Goal: Task Accomplishment & Management: Use online tool/utility

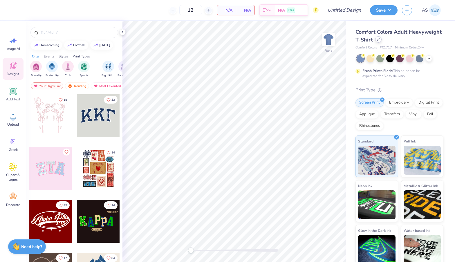
click at [378, 41] on icon at bounding box center [378, 39] width 3 height 3
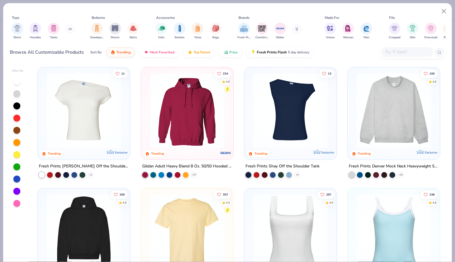
click at [403, 52] on input "text" at bounding box center [406, 52] width 45 height 7
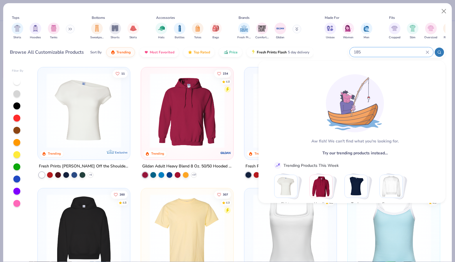
click at [353, 51] on input "185" at bounding box center [389, 52] width 72 height 7
click at [356, 52] on input "185" at bounding box center [389, 52] width 72 height 7
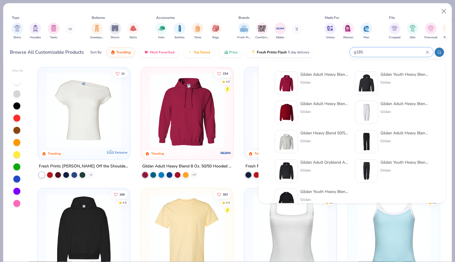
type input "g185"
click at [315, 73] on div "Gildan Adult Heavy Blend 8 Oz. 50/50 Hooded Sweatshirt" at bounding box center [324, 74] width 49 height 6
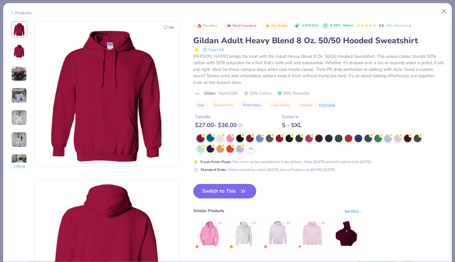
click at [210, 137] on div at bounding box center [210, 138] width 8 height 8
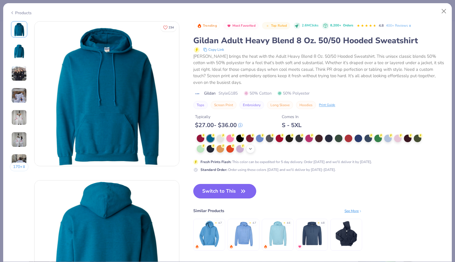
click at [251, 147] on icon at bounding box center [250, 148] width 5 height 5
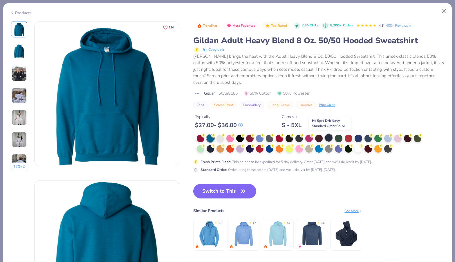
click at [329, 138] on div at bounding box center [329, 138] width 8 height 8
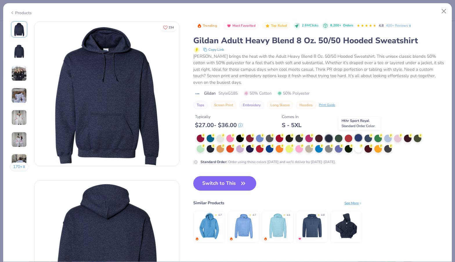
click at [360, 137] on div at bounding box center [358, 138] width 8 height 8
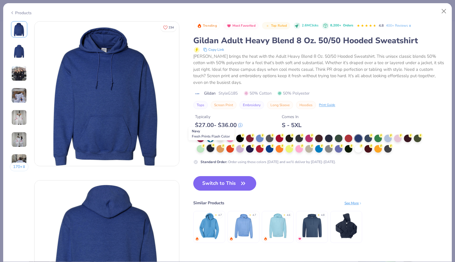
click at [213, 148] on div at bounding box center [210, 148] width 8 height 8
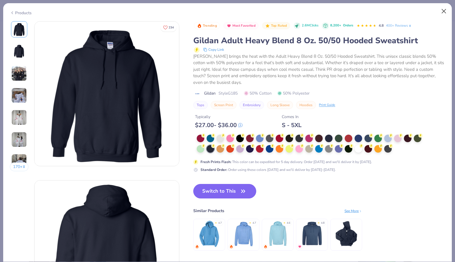
click at [444, 11] on button "Close" at bounding box center [443, 11] width 11 height 11
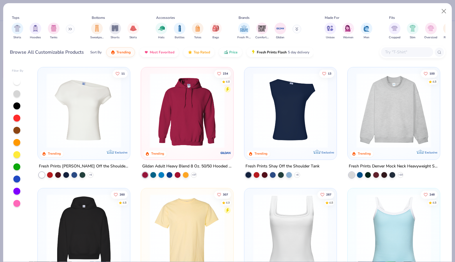
click at [202, 134] on img at bounding box center [187, 110] width 81 height 75
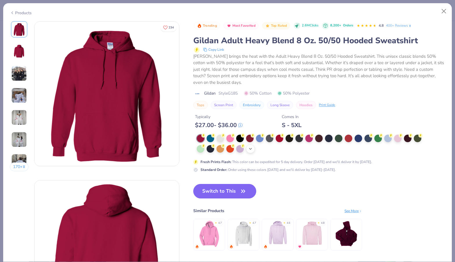
click at [251, 147] on icon at bounding box center [250, 148] width 5 height 5
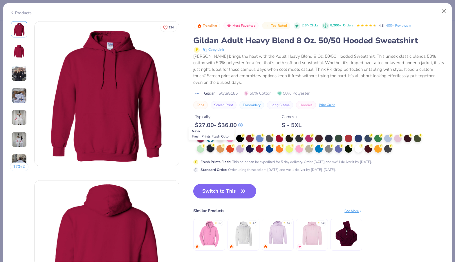
click at [213, 147] on div at bounding box center [210, 148] width 8 height 8
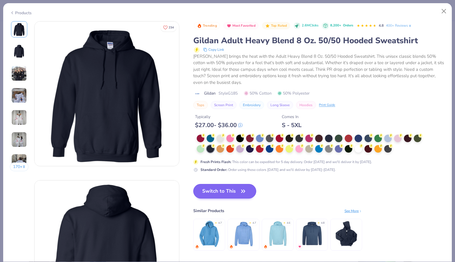
click at [219, 191] on button "Switch to This" at bounding box center [224, 191] width 63 height 14
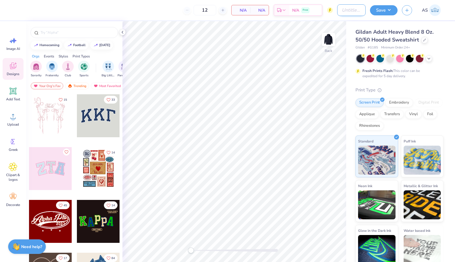
click at [337, 11] on input "Design Title" at bounding box center [351, 10] width 28 height 12
type input "gildan NAVY"
click at [96, 115] on div at bounding box center [98, 115] width 43 height 43
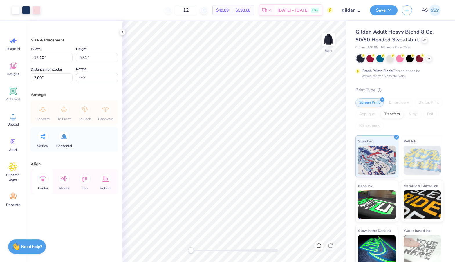
click at [44, 176] on icon at bounding box center [43, 179] width 12 height 12
click at [77, 204] on div "Size & Placement Width 12.10 12.10 " Height 5.31 5.31 " Distance from Collar 3.…" at bounding box center [74, 141] width 96 height 241
click at [401, 103] on div "Embroidery" at bounding box center [399, 102] width 28 height 9
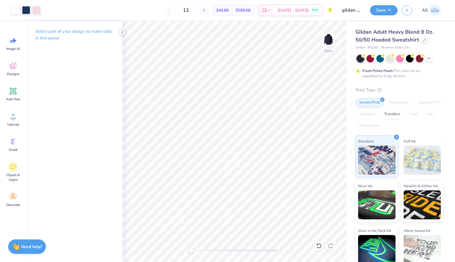
click at [123, 34] on icon at bounding box center [122, 32] width 5 height 5
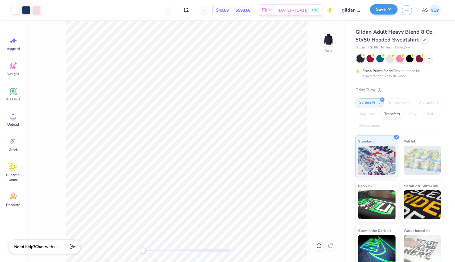
click at [377, 8] on button "Save" at bounding box center [384, 9] width 28 height 10
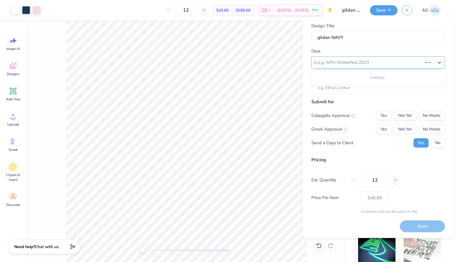
click at [363, 60] on div "e.g. APhi Winterfest 2023" at bounding box center [370, 62] width 104 height 7
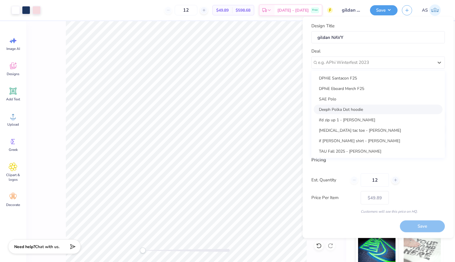
click at [338, 108] on div "Deeph Polka Dot hoodie" at bounding box center [377, 109] width 129 height 10
type input "[PERSON_NAME]"
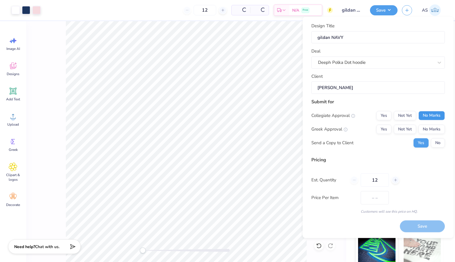
click at [429, 116] on button "No Marks" at bounding box center [431, 115] width 26 height 9
click at [378, 132] on button "Yes" at bounding box center [383, 128] width 15 height 9
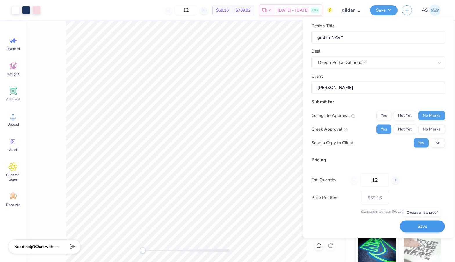
click at [412, 223] on button "Save" at bounding box center [422, 226] width 45 height 12
type input "$59.16"
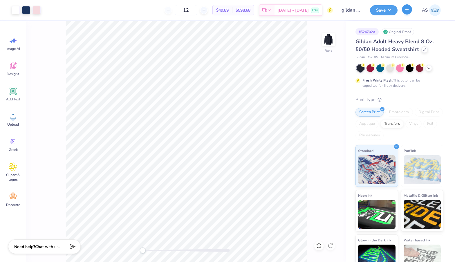
click at [409, 11] on button "button" at bounding box center [407, 9] width 10 height 10
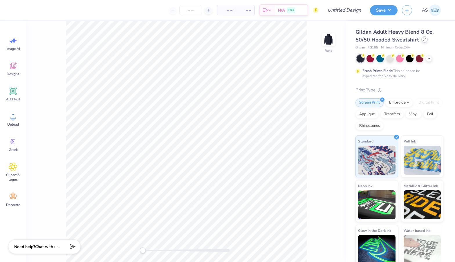
click at [421, 40] on div at bounding box center [424, 39] width 6 height 6
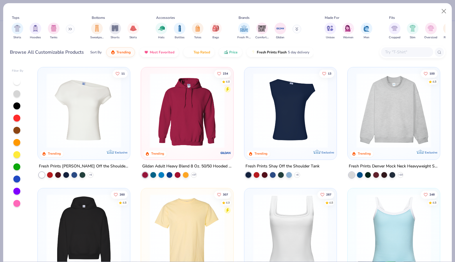
click at [392, 54] on input "text" at bounding box center [406, 52] width 45 height 7
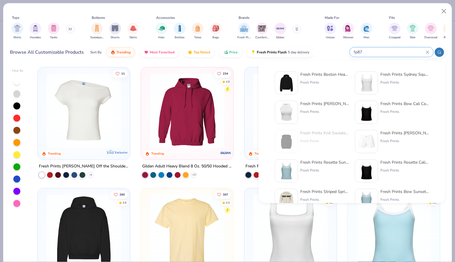
type input "fp87"
click at [322, 75] on div "Fresh Prints Boston Heavyweight Hoodie" at bounding box center [324, 74] width 49 height 6
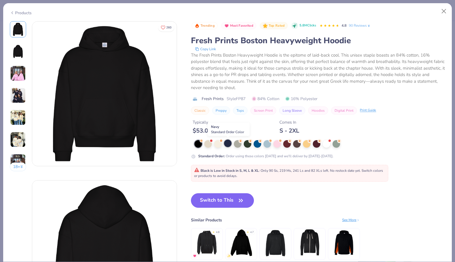
click at [225, 144] on div at bounding box center [228, 143] width 8 height 8
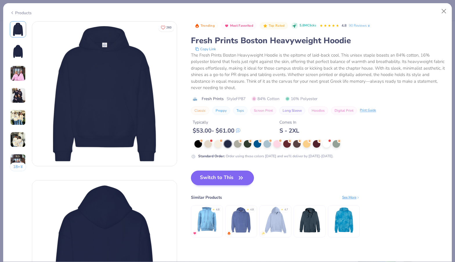
click at [241, 180] on icon "button" at bounding box center [241, 178] width 8 height 8
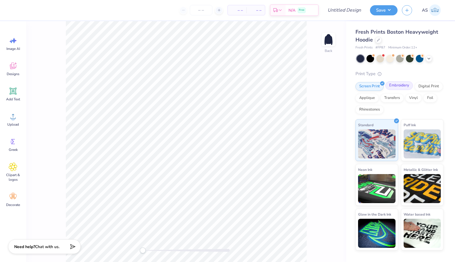
click at [402, 86] on div "Embroidery" at bounding box center [399, 85] width 28 height 9
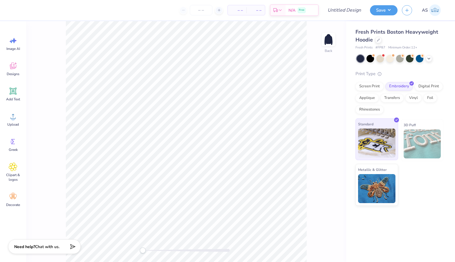
click at [378, 131] on img at bounding box center [376, 142] width 37 height 29
click at [12, 66] on icon at bounding box center [13, 65] width 9 height 9
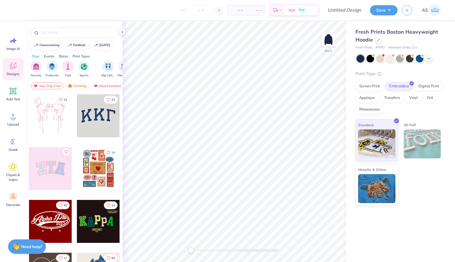
click at [106, 113] on div at bounding box center [98, 115] width 43 height 43
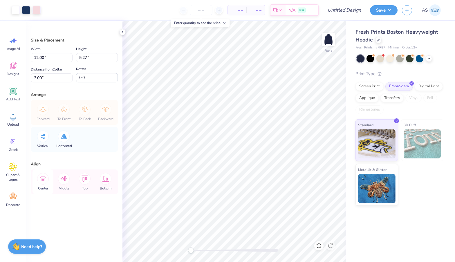
click at [44, 179] on icon at bounding box center [43, 179] width 12 height 12
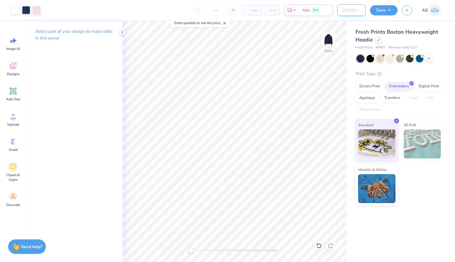
click at [350, 9] on input "Design Title" at bounding box center [351, 10] width 28 height 12
type input "F"
type input "fp NAVY"
click at [383, 10] on button "Save" at bounding box center [384, 9] width 28 height 10
type input "0"
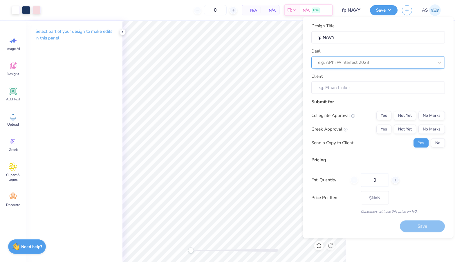
click at [376, 68] on div "e.g. APhi Winterfest 2023" at bounding box center [377, 62] width 133 height 12
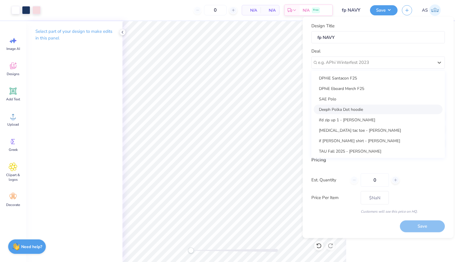
click at [370, 110] on div "Deeph Polka Dot hoodie" at bounding box center [377, 109] width 129 height 10
type input "[PERSON_NAME]"
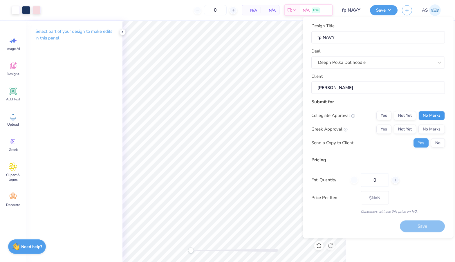
click at [426, 113] on button "No Marks" at bounding box center [431, 115] width 26 height 9
click at [386, 125] on button "Yes" at bounding box center [383, 128] width 15 height 9
click at [380, 178] on input "0" at bounding box center [374, 179] width 28 height 13
type input "12"
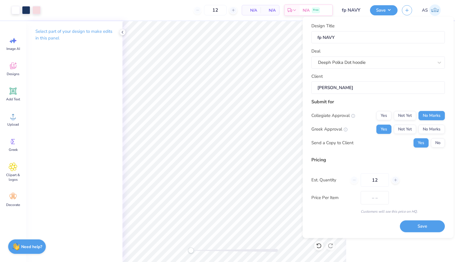
type input "$94.31"
type input "12"
click at [416, 201] on div "Price Per Item $94.31" at bounding box center [377, 197] width 133 height 13
click at [428, 226] on button "Save" at bounding box center [422, 226] width 45 height 12
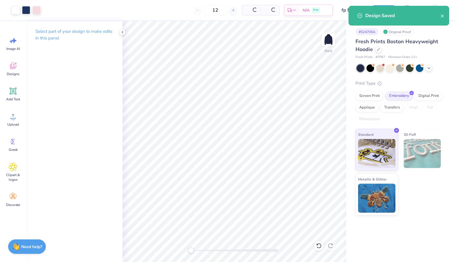
type input "$94.31"
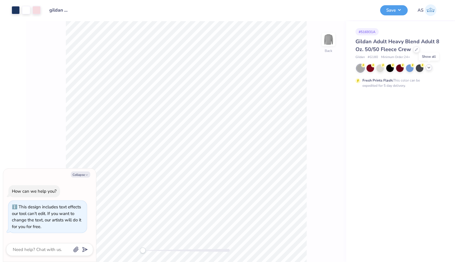
click at [430, 68] on icon at bounding box center [428, 67] width 5 height 5
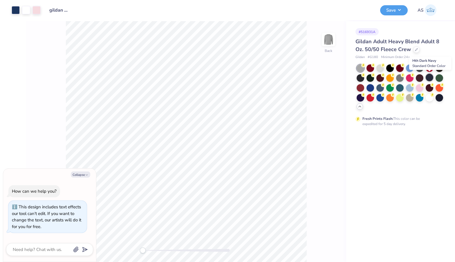
click at [428, 78] on div at bounding box center [429, 78] width 8 height 8
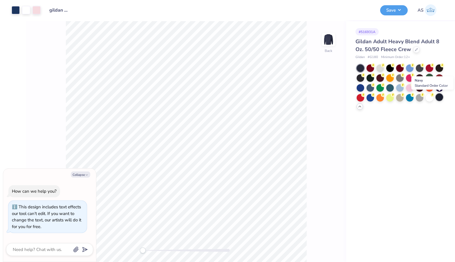
click at [438, 97] on div at bounding box center [439, 97] width 8 height 8
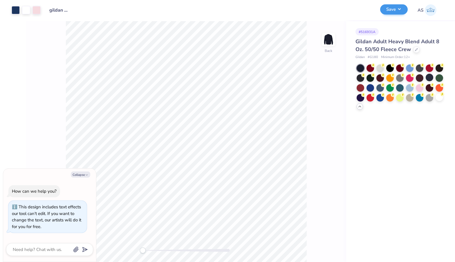
click at [387, 10] on button "Save" at bounding box center [394, 9] width 28 height 10
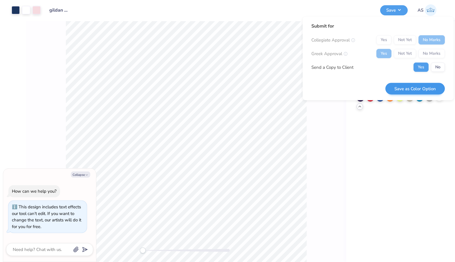
click at [397, 89] on button "Save as Color Option" at bounding box center [414, 89] width 59 height 12
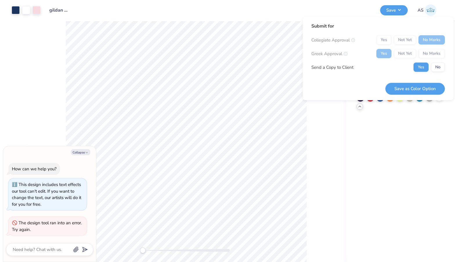
click at [365, 151] on div "# 516931A Gildan Adult Heavy Blend Adult 8 Oz. 50/50 Fleece Crew Gildan # G180 …" at bounding box center [400, 141] width 109 height 241
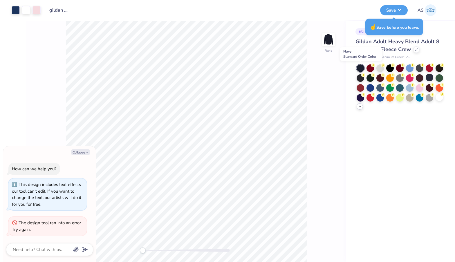
click at [361, 66] on div at bounding box center [360, 68] width 8 height 8
click at [392, 10] on button "Save" at bounding box center [394, 9] width 28 height 10
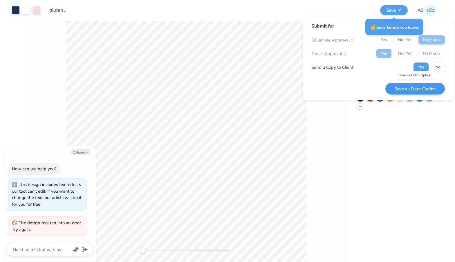
click at [409, 89] on button "Save as Color Option" at bounding box center [414, 89] width 59 height 12
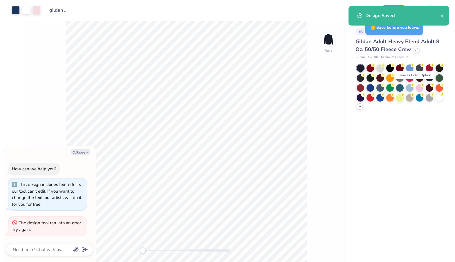
type textarea "x"
